Goal: Information Seeking & Learning: Learn about a topic

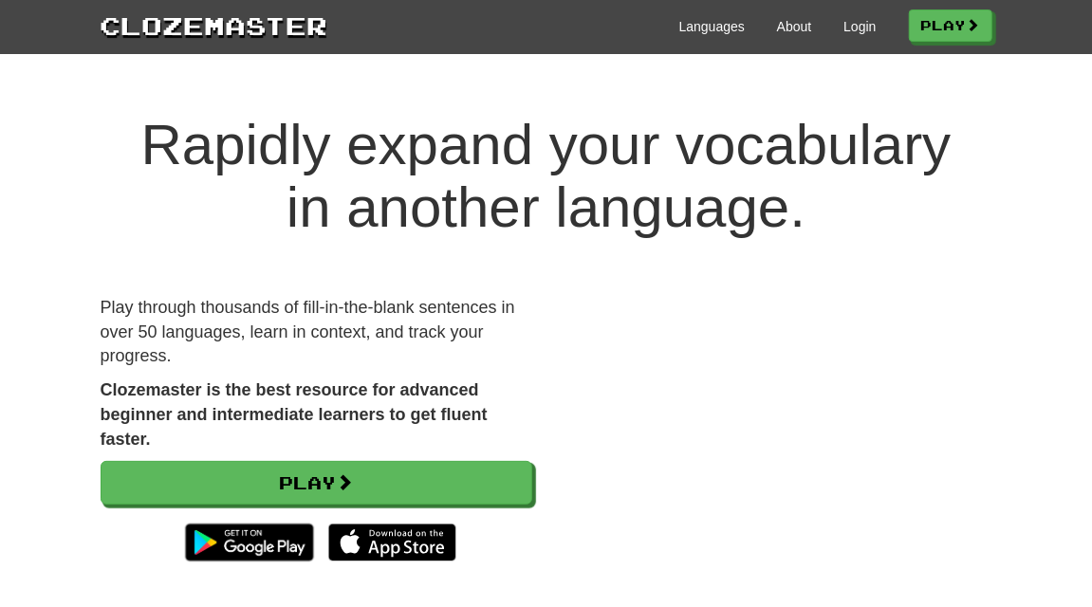
click at [793, 36] on div "Languages About Login Play" at bounding box center [660, 25] width 664 height 35
click at [791, 33] on link "About" at bounding box center [794, 26] width 35 height 19
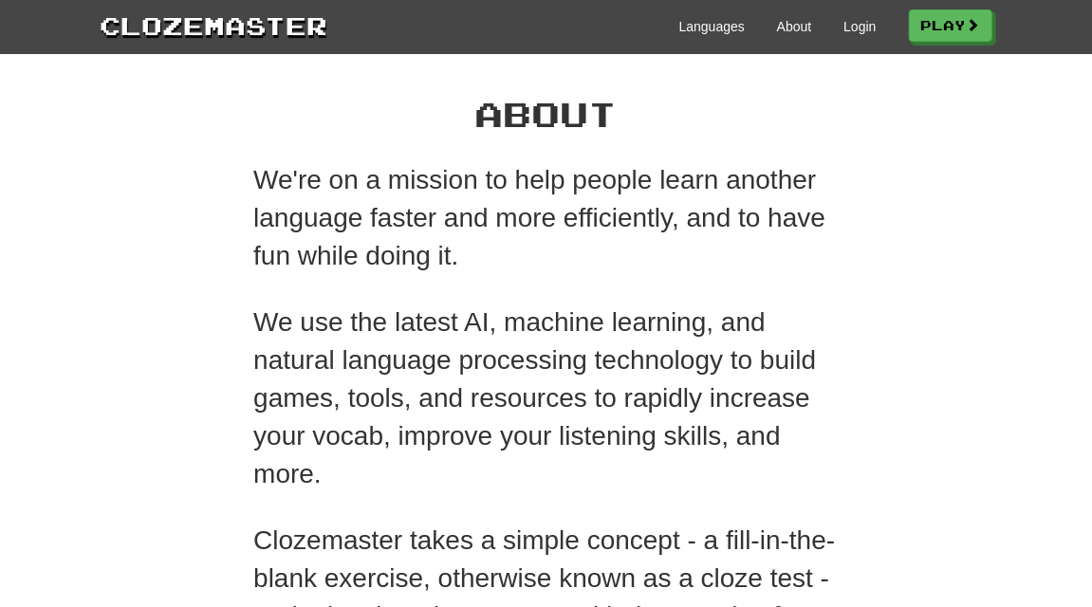
drag, startPoint x: 722, startPoint y: 241, endPoint x: 722, endPoint y: 258, distance: 17.1
click at [722, 258] on p "We're on a mission to help people learn another language faster and more effici…" at bounding box center [545, 218] width 585 height 114
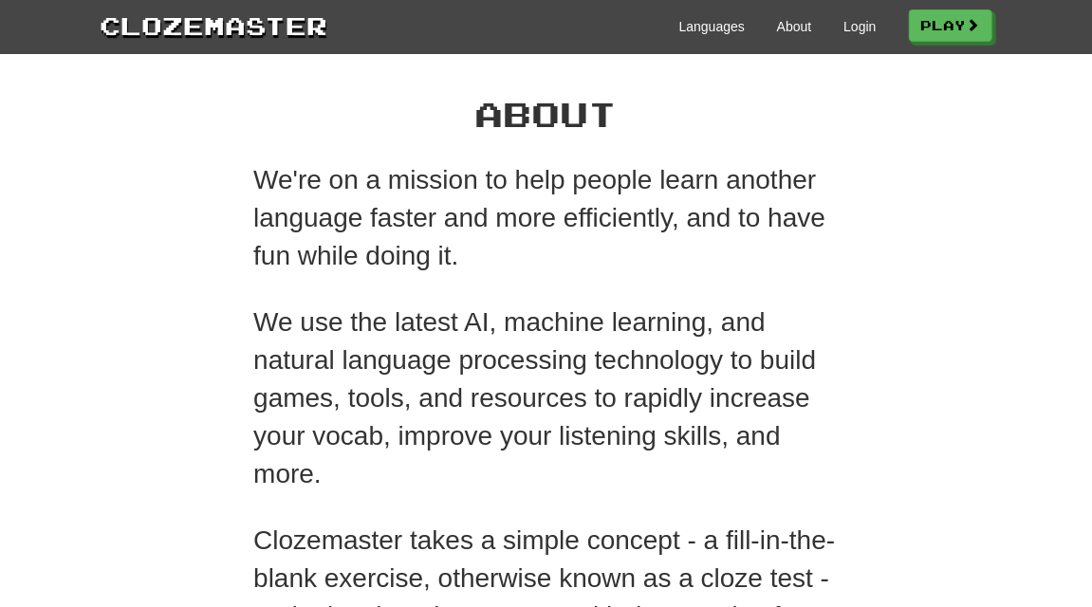
click at [722, 258] on p "We're on a mission to help people learn another language faster and more effici…" at bounding box center [545, 218] width 585 height 114
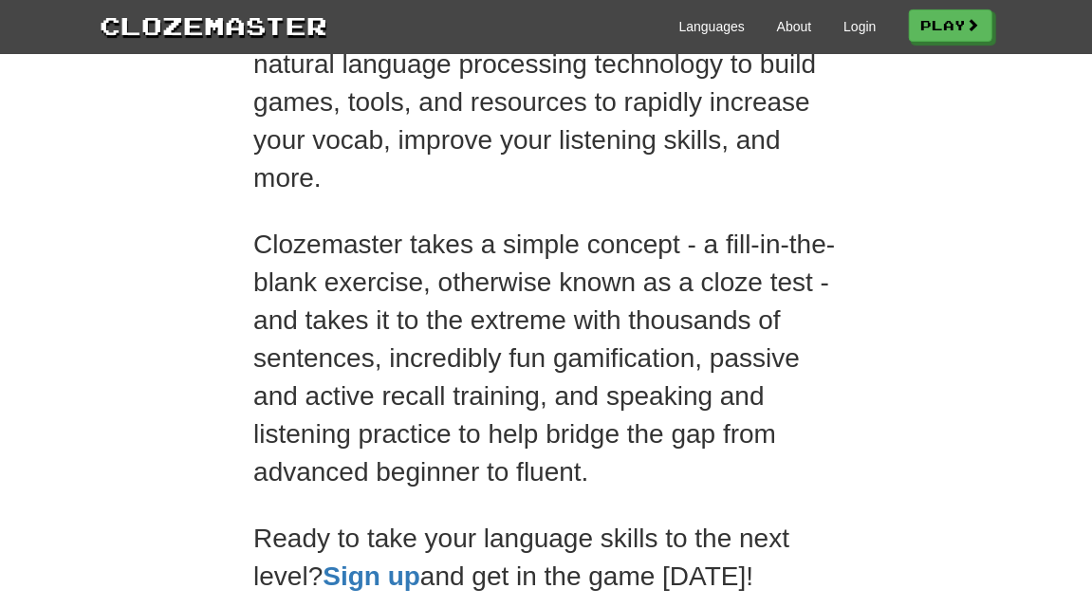
scroll to position [295, 0]
click at [718, 208] on div "We're on a mission to help people learn another language faster and more effici…" at bounding box center [545, 231] width 585 height 730
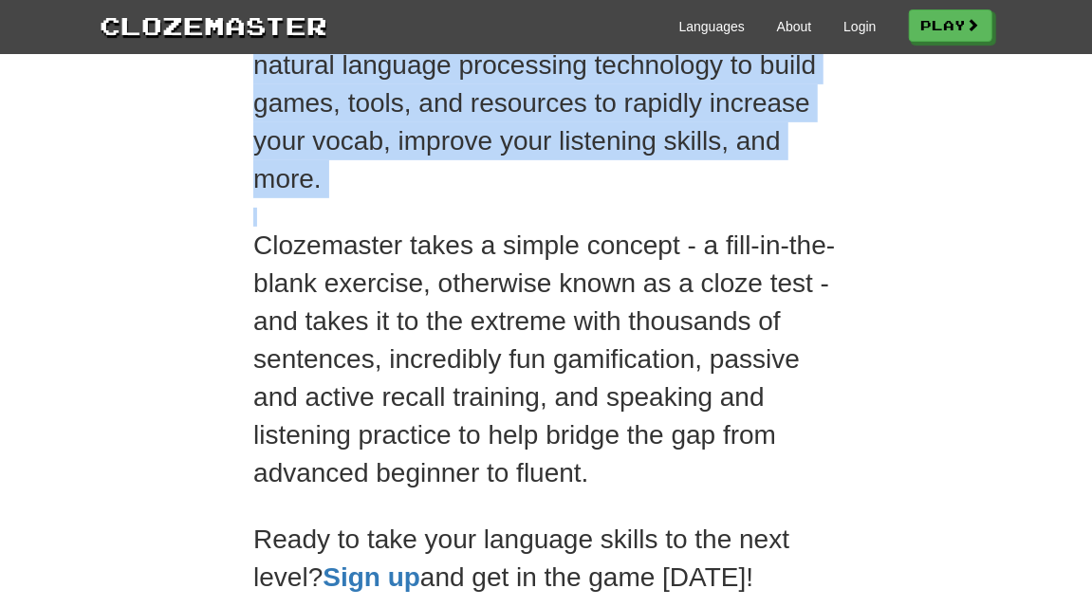
click at [718, 208] on div "We're on a mission to help people learn another language faster and more effici…" at bounding box center [545, 231] width 585 height 730
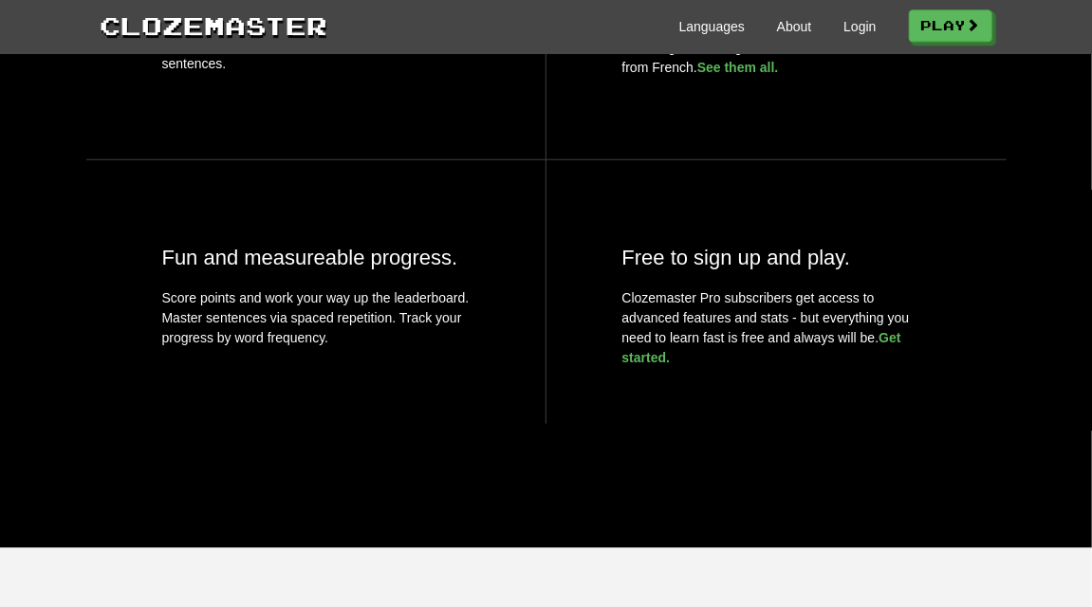
scroll to position [1018, 0]
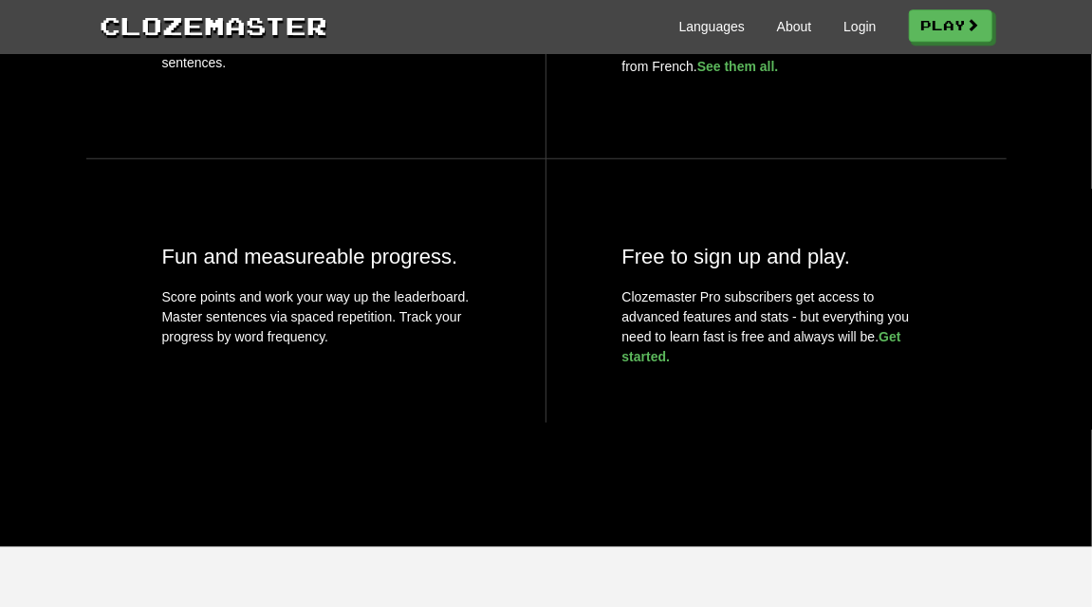
click at [98, 389] on div "Fun and measureable progress. Score points and work your way up the leaderboard…" at bounding box center [316, 290] width 460 height 264
drag, startPoint x: 377, startPoint y: 335, endPoint x: 126, endPoint y: 248, distance: 265.2
click at [126, 248] on div "Fun and measureable progress. Score points and work your way up the leaderboard…" at bounding box center [316, 290] width 460 height 264
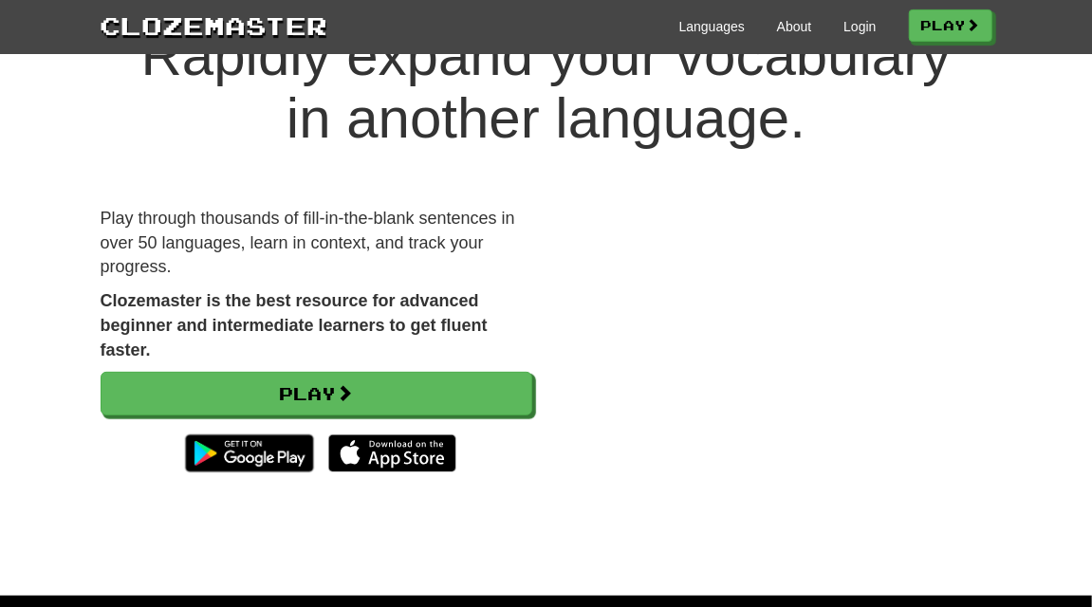
scroll to position [0, 0]
